Goal: Task Accomplishment & Management: Complete application form

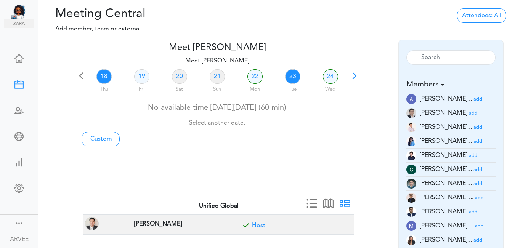
click at [291, 78] on link "23" at bounding box center [292, 76] width 15 height 14
click at [102, 138] on link "Custom" at bounding box center [101, 139] width 38 height 14
type input "Meet [PERSON_NAME]"
type input "[URL][DOMAIN_NAME][SECURITY_DATA]"
type input "[DATE]T16:00"
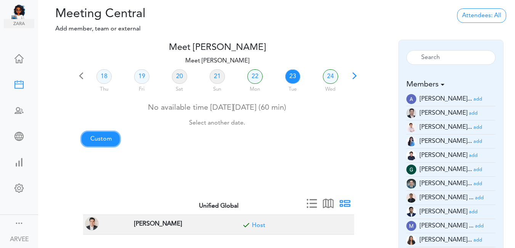
type input "[DATE]T16:30"
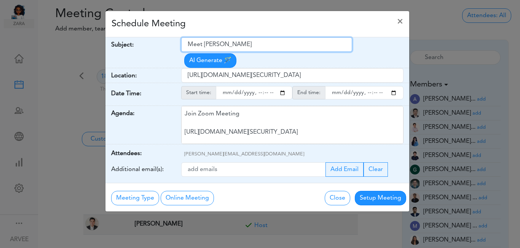
drag, startPoint x: 190, startPoint y: 43, endPoint x: 260, endPoint y: 44, distance: 70.1
click at [260, 44] on input "Meet [PERSON_NAME]" at bounding box center [266, 44] width 171 height 14
paste input "Client Call: [PERSON_NAME] – Work Vehicle Exemption"
type input "Client Call: [PERSON_NAME] – Work Vehicle Exemption"
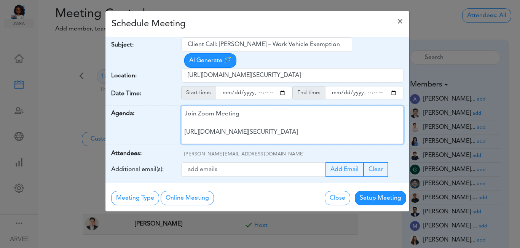
click at [256, 110] on div "Join Zoom Meeting [URL][DOMAIN_NAME][SECURITY_DATA] Meeting ID: 9174257685 Pass…" at bounding box center [292, 125] width 222 height 38
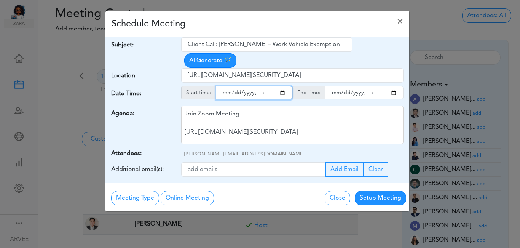
click at [284, 86] on input "starttime" at bounding box center [254, 92] width 77 height 13
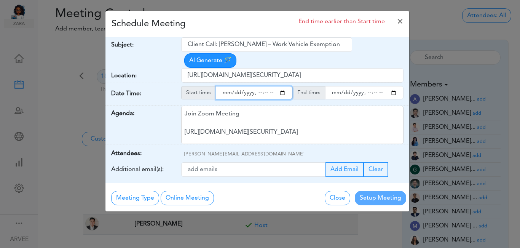
click at [258, 86] on input "starttime" at bounding box center [254, 92] width 77 height 13
type input "[DATE]T14:00"
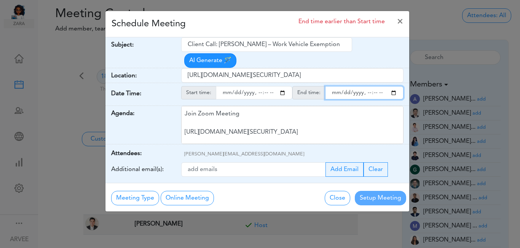
click at [393, 86] on input "endtime" at bounding box center [364, 92] width 78 height 13
click at [368, 86] on input "endtime" at bounding box center [364, 92] width 78 height 13
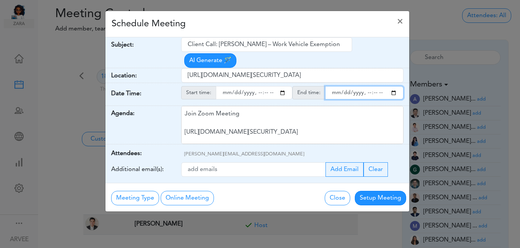
type input "[DATE]T14:30"
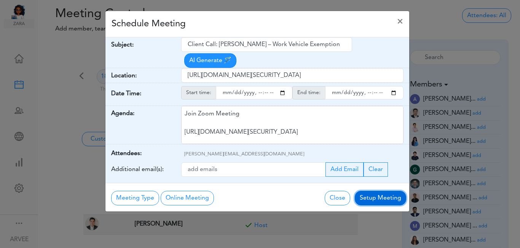
click at [385, 191] on button "Setup Meeting" at bounding box center [380, 198] width 51 height 14
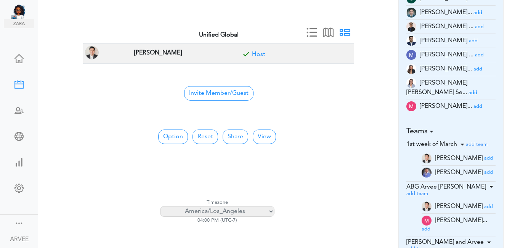
scroll to position [175, 0]
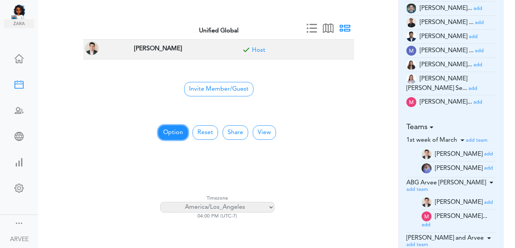
click at [168, 131] on button "Option" at bounding box center [173, 132] width 30 height 14
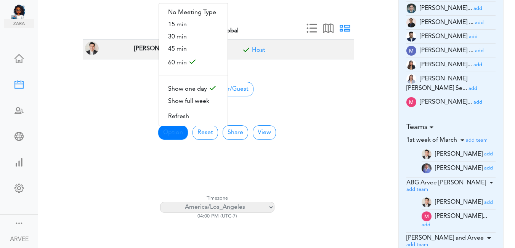
click at [343, 121] on div at bounding box center [217, 121] width 269 height 6
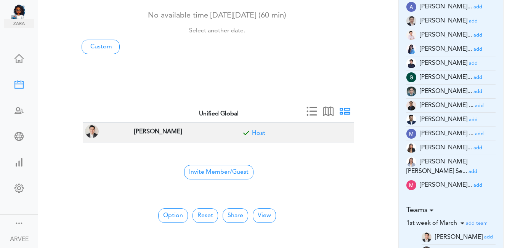
scroll to position [89, 0]
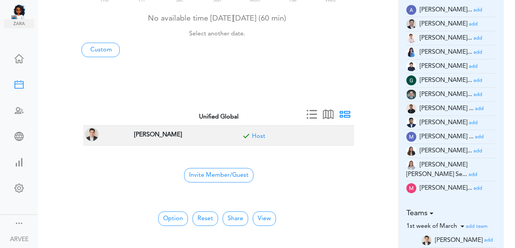
click at [473, 53] on small "add" at bounding box center [477, 52] width 9 height 5
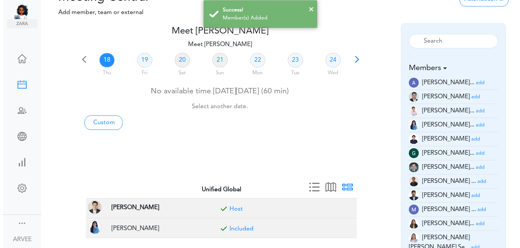
scroll to position [0, 0]
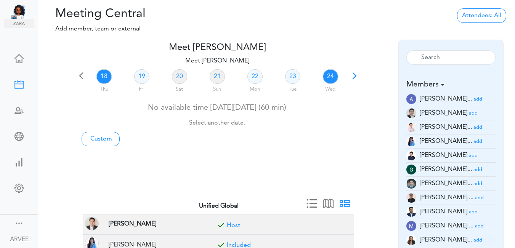
click at [331, 78] on link "24" at bounding box center [330, 76] width 15 height 14
click at [327, 75] on link "24" at bounding box center [330, 76] width 15 height 14
click at [99, 139] on link "Custom" at bounding box center [101, 139] width 38 height 14
type input "Meet [PERSON_NAME]"
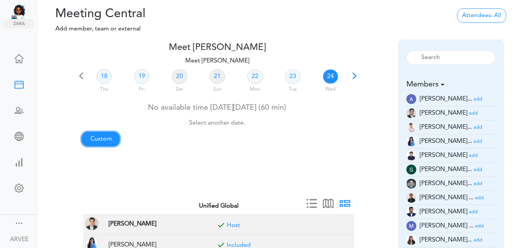
type input "[URL][DOMAIN_NAME][SECURITY_DATA]"
type input "[DATE]T18:00"
type input "[DATE]T18:30"
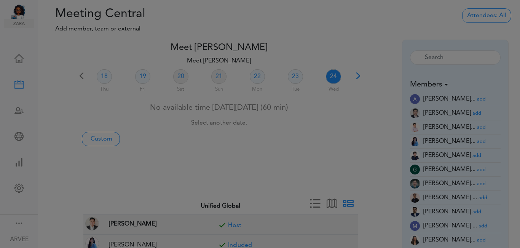
click at [99, 139] on div at bounding box center [260, 124] width 520 height 248
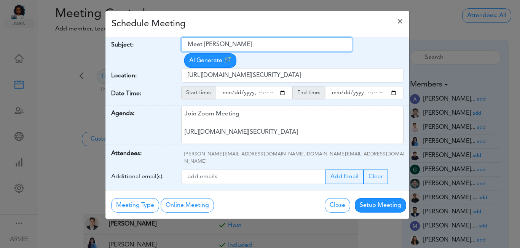
drag, startPoint x: 187, startPoint y: 44, endPoint x: 262, endPoint y: 50, distance: 74.5
click at [251, 50] on input "Meet [PERSON_NAME]" at bounding box center [266, 44] width 171 height 14
paste input "[Client Call] [PERSON_NAME] and [PERSON_NAME] - Tax Planning - Results"
type input "[Client Call] [PERSON_NAME] and [PERSON_NAME] - Tax Planning - Results"
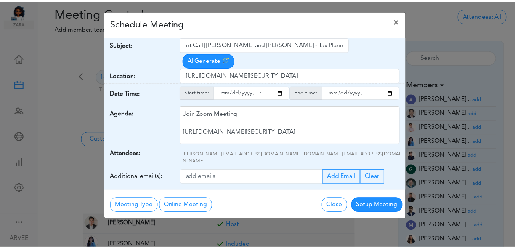
scroll to position [0, 0]
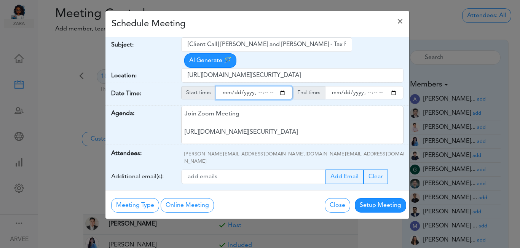
click at [283, 86] on input "starttime" at bounding box center [254, 92] width 77 height 13
click at [258, 86] on input "starttime" at bounding box center [254, 92] width 77 height 13
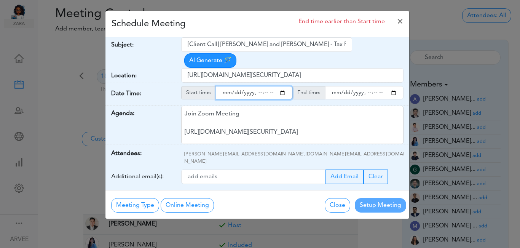
type input "[DATE]T15:00"
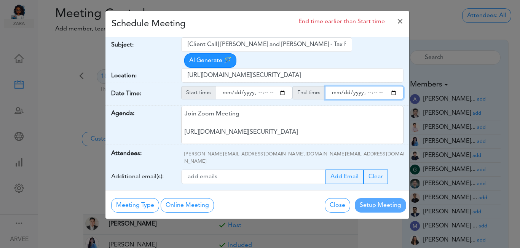
click at [394, 86] on input "endtime" at bounding box center [364, 92] width 78 height 13
click at [368, 86] on input "endtime" at bounding box center [364, 92] width 78 height 13
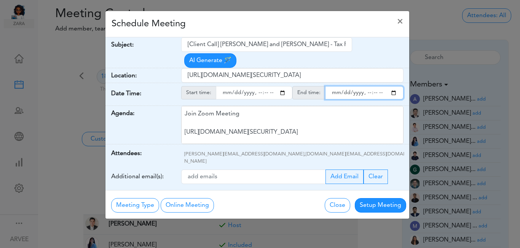
type input "[DATE]T16:00"
click at [280, 28] on div "Schedule Meeting ×" at bounding box center [257, 24] width 304 height 26
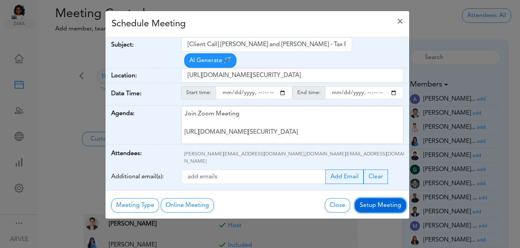
click at [385, 198] on button "Setup Meeting" at bounding box center [380, 205] width 51 height 14
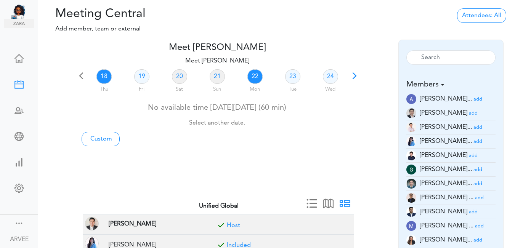
click at [254, 78] on link "22" at bounding box center [254, 76] width 15 height 14
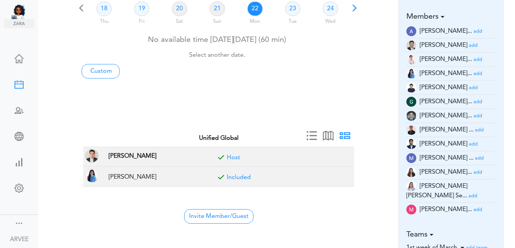
scroll to position [83, 0]
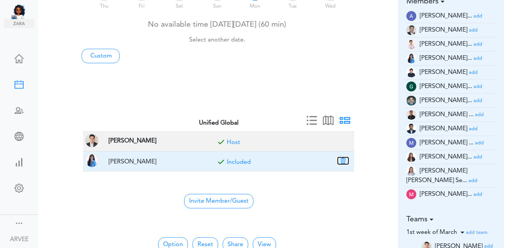
click at [343, 159] on button "button" at bounding box center [342, 160] width 11 height 7
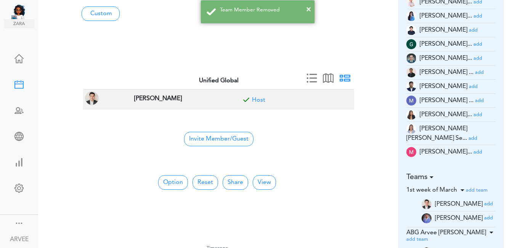
scroll to position [126, 0]
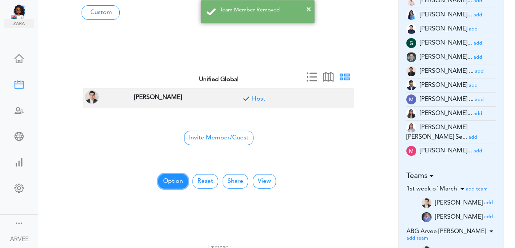
click at [173, 182] on button "Option" at bounding box center [173, 181] width 30 height 14
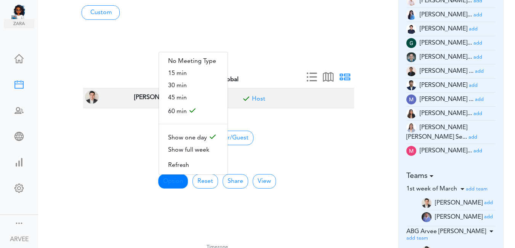
click at [350, 45] on div "18 Thu 19 Fri 20 Sat 21 Sun 22 Mon 23 Tue 24 Wed No available time [DATE][DATE]…" at bounding box center [217, 8] width 282 height 134
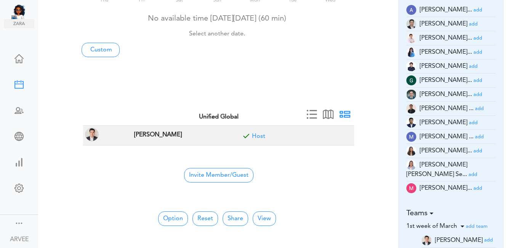
scroll to position [0, 0]
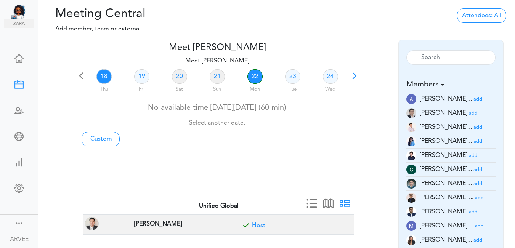
click at [253, 74] on link "22" at bounding box center [254, 76] width 15 height 14
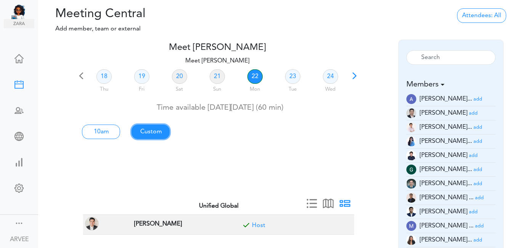
click at [148, 130] on link "Custom" at bounding box center [150, 132] width 38 height 14
type input "Meet [PERSON_NAME]"
type input "[URL][DOMAIN_NAME][SECURITY_DATA]"
type input "[DATE]T10:00"
type input "[DATE]T11:00"
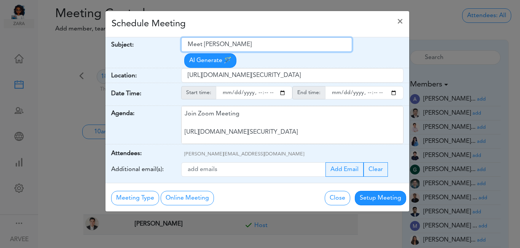
drag, startPoint x: 188, startPoint y: 44, endPoint x: 259, endPoint y: 48, distance: 70.6
click at [259, 48] on input "Meet [PERSON_NAME]" at bounding box center [266, 44] width 171 height 14
type input "EPlans Discussion"
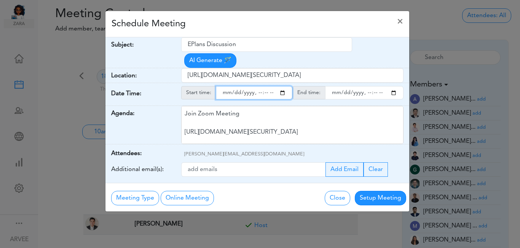
click at [283, 86] on input "starttime" at bounding box center [254, 92] width 77 height 13
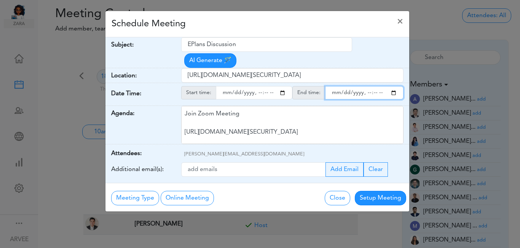
type input "[DATE]T15:00"
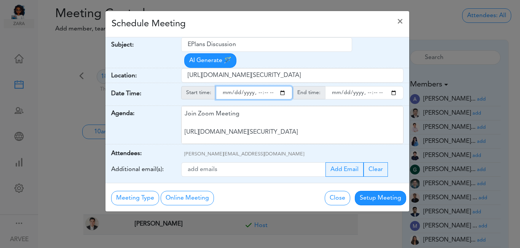
click at [393, 86] on input "endtime" at bounding box center [364, 92] width 78 height 13
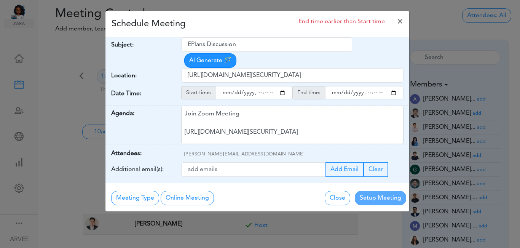
type input "[DATE]T16:00"
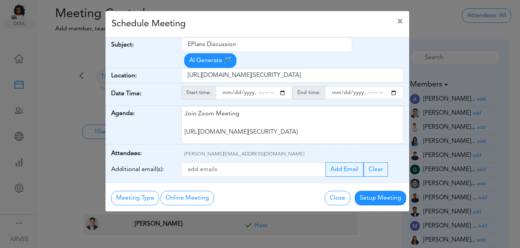
click at [270, 22] on div "Schedule Meeting ×" at bounding box center [257, 24] width 304 height 26
click at [379, 191] on button "Setup Meeting" at bounding box center [380, 198] width 51 height 14
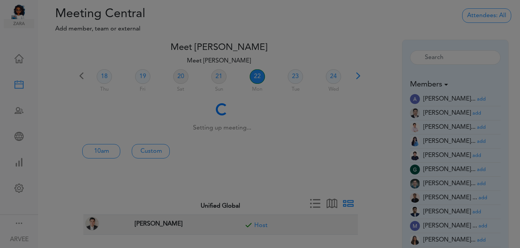
click at [379, 184] on button "Setup Meeting" at bounding box center [380, 179] width 51 height 14
